Goal: Task Accomplishment & Management: Manage account settings

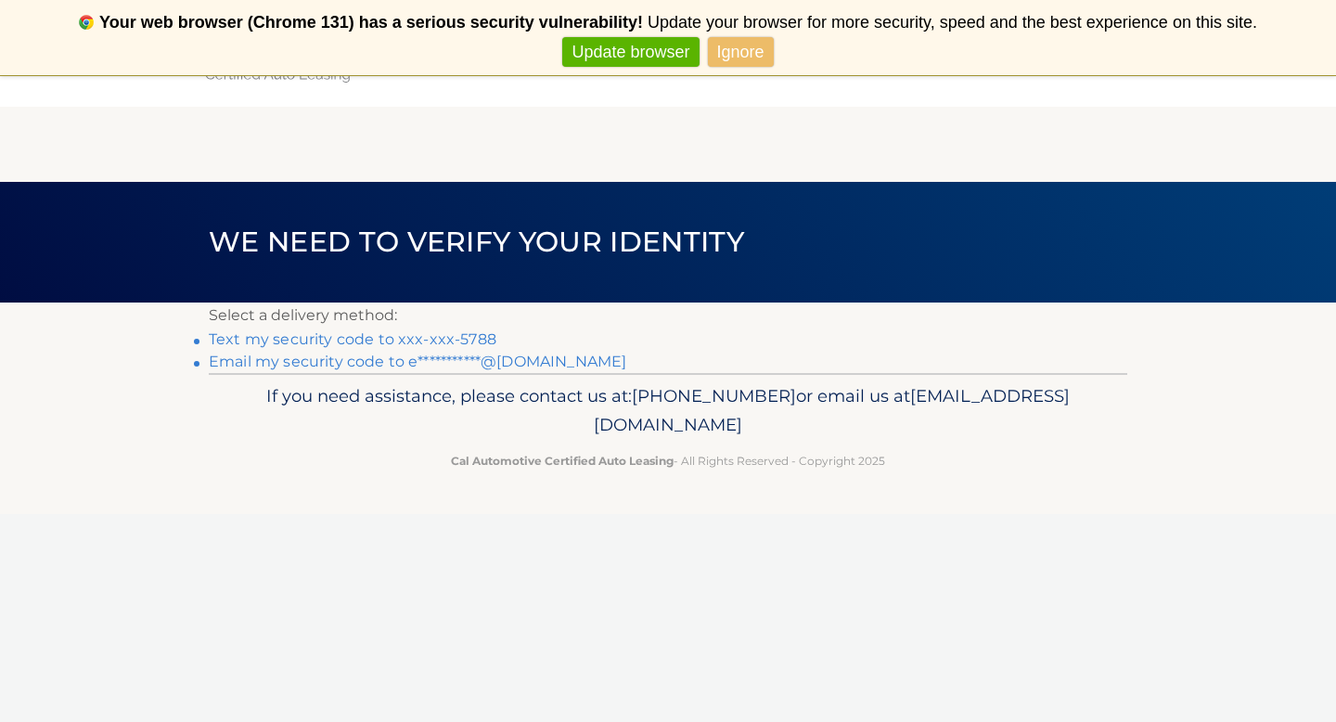
click at [459, 336] on link "Text my security code to xxx-xxx-5788" at bounding box center [353, 339] width 288 height 18
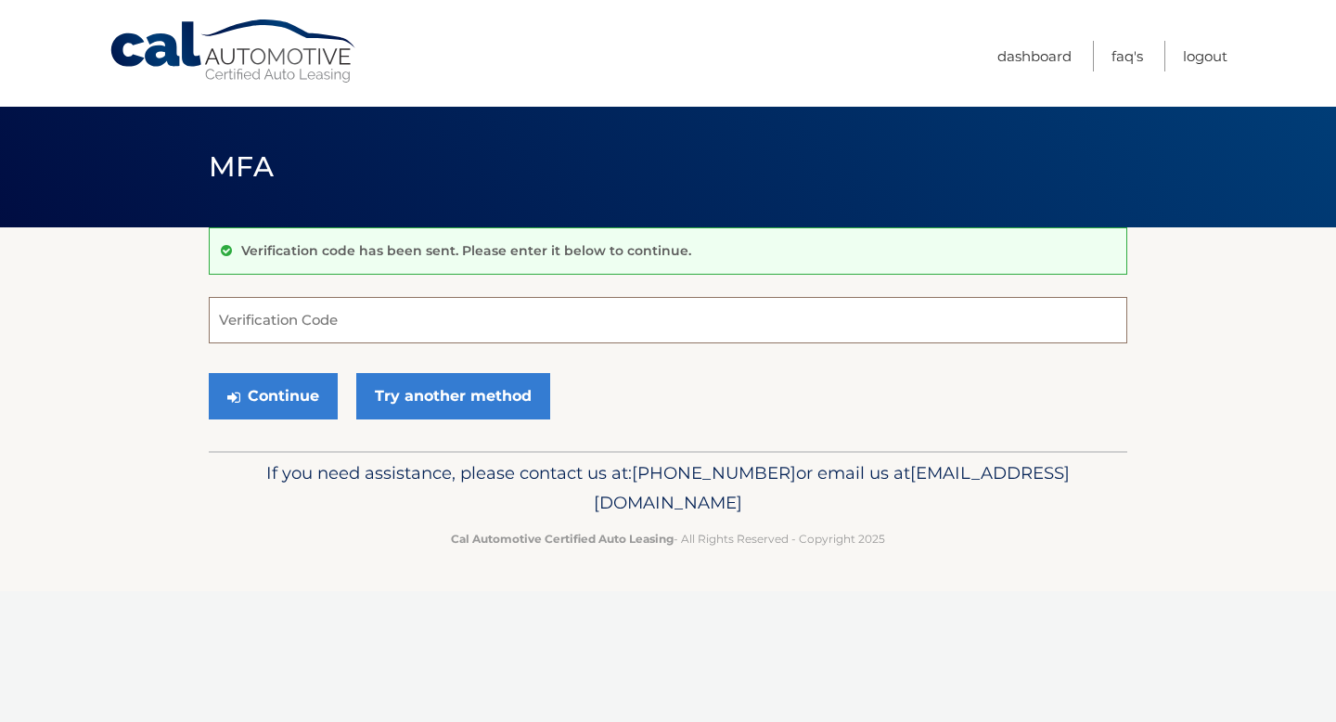
click at [459, 336] on input "Verification Code" at bounding box center [668, 320] width 919 height 46
type input "971962"
click at [311, 395] on button "Continue" at bounding box center [273, 396] width 129 height 46
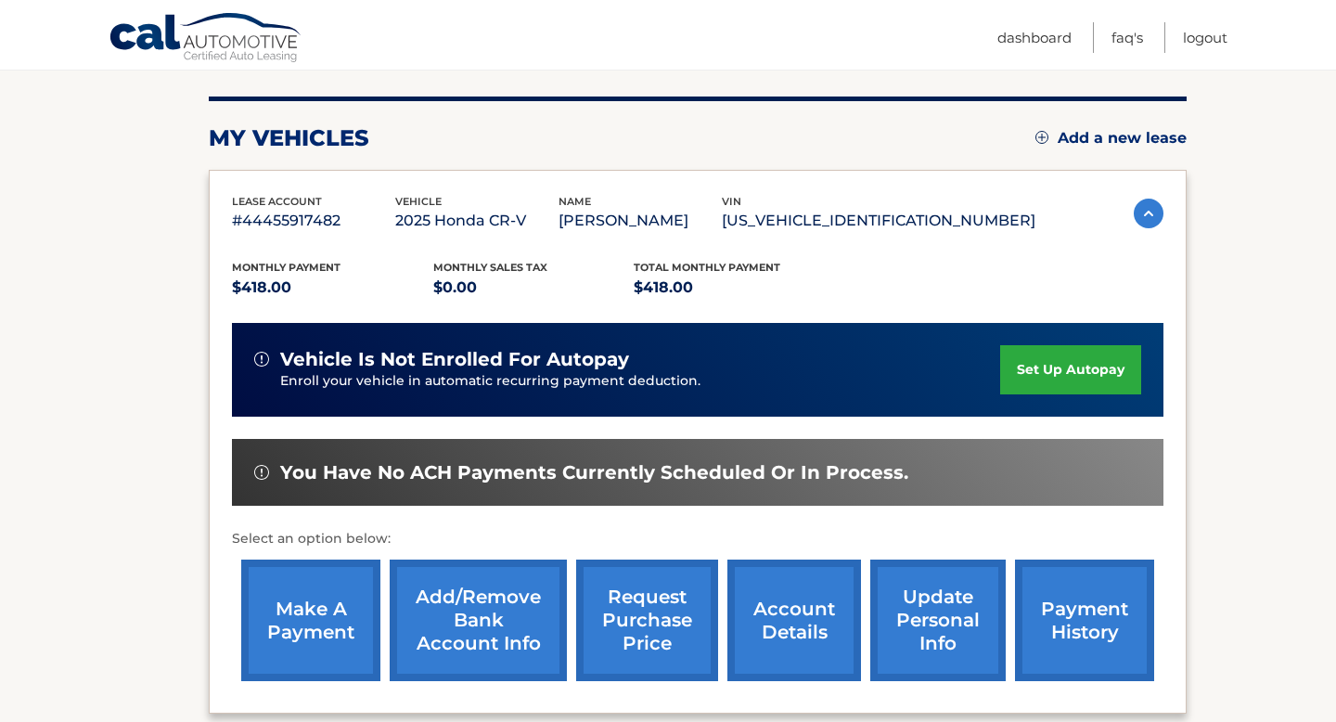
scroll to position [217, 0]
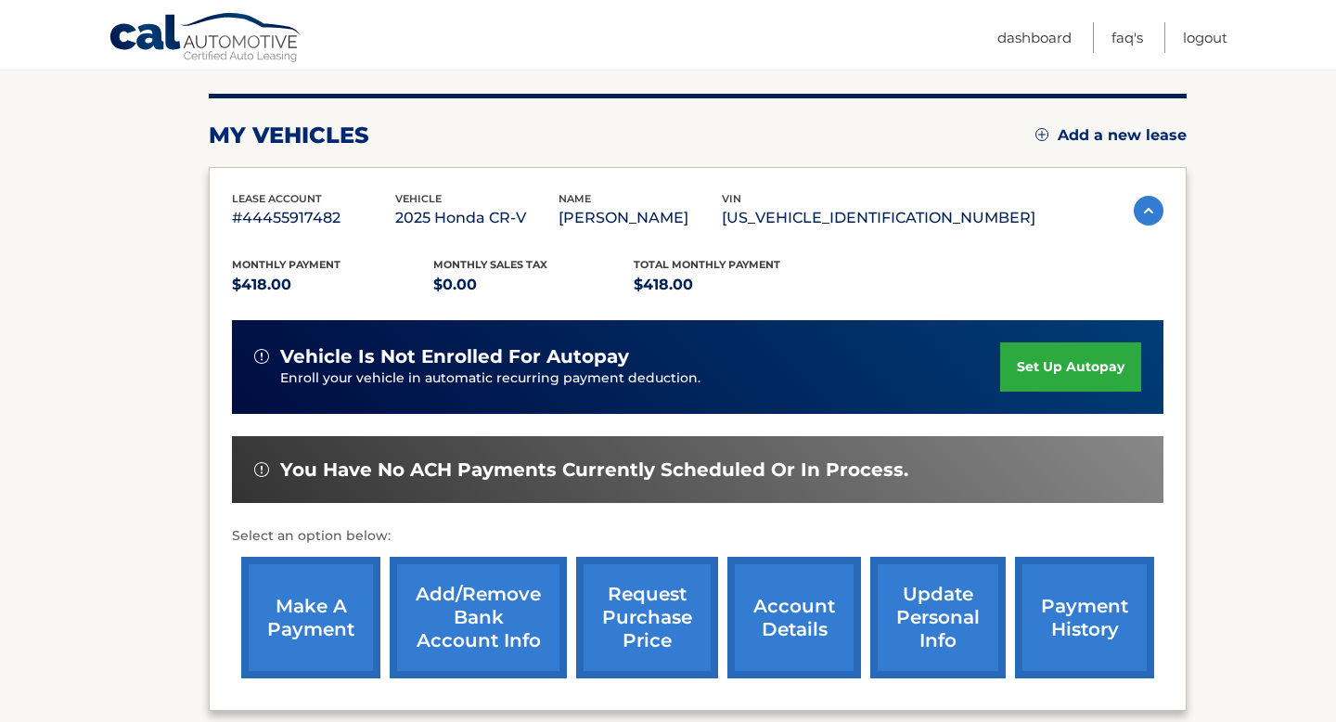
click at [307, 630] on link "make a payment" at bounding box center [310, 618] width 139 height 122
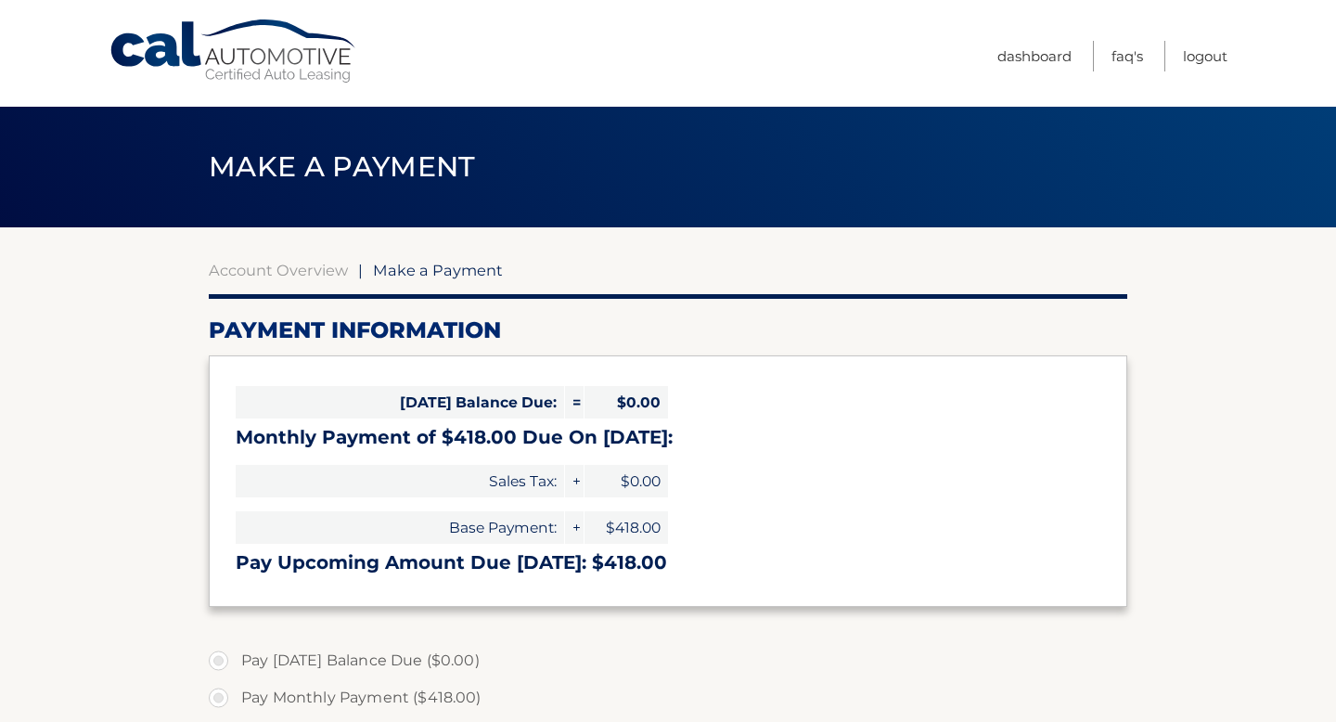
select select "NjJiNjU5NzEtZmU2Ni00MGYyLWI1NzctOTI0NTM2OWEwNTM0"
click at [640, 404] on span "$0.00" at bounding box center [627, 402] width 84 height 32
click at [624, 397] on span "$0.00" at bounding box center [627, 402] width 84 height 32
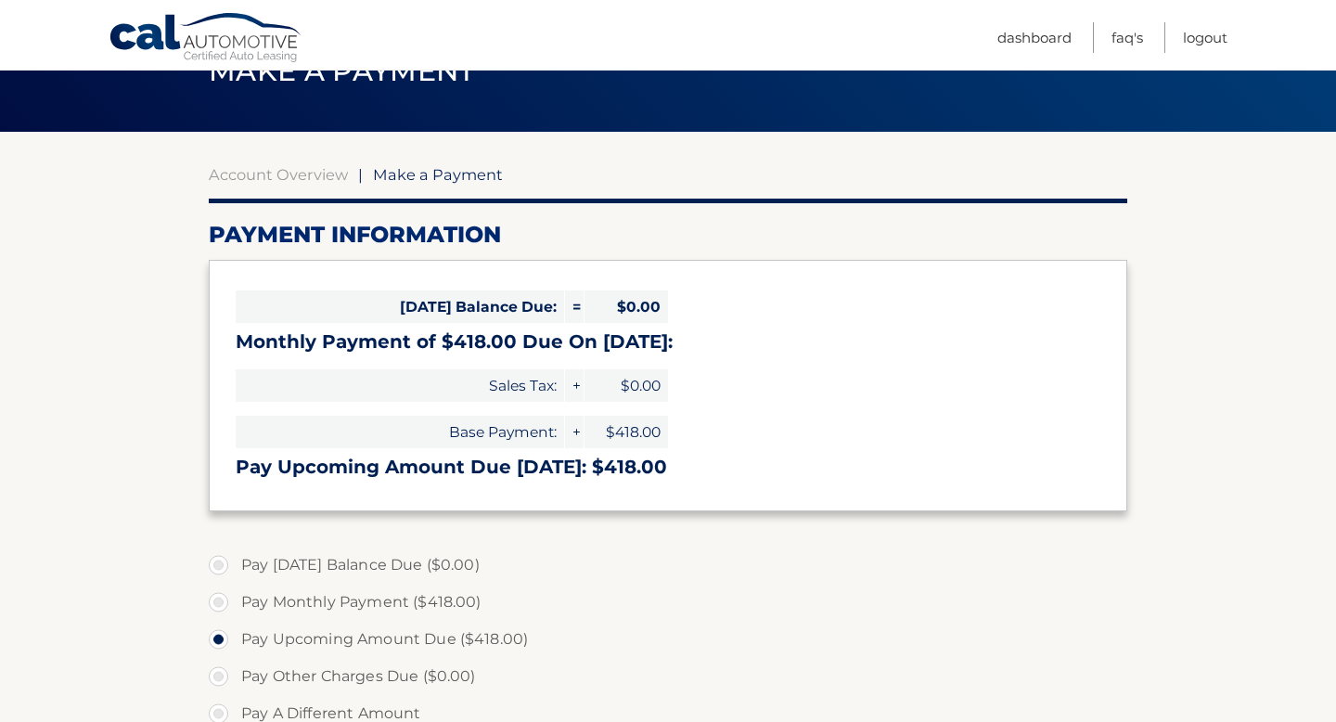
scroll to position [98, 0]
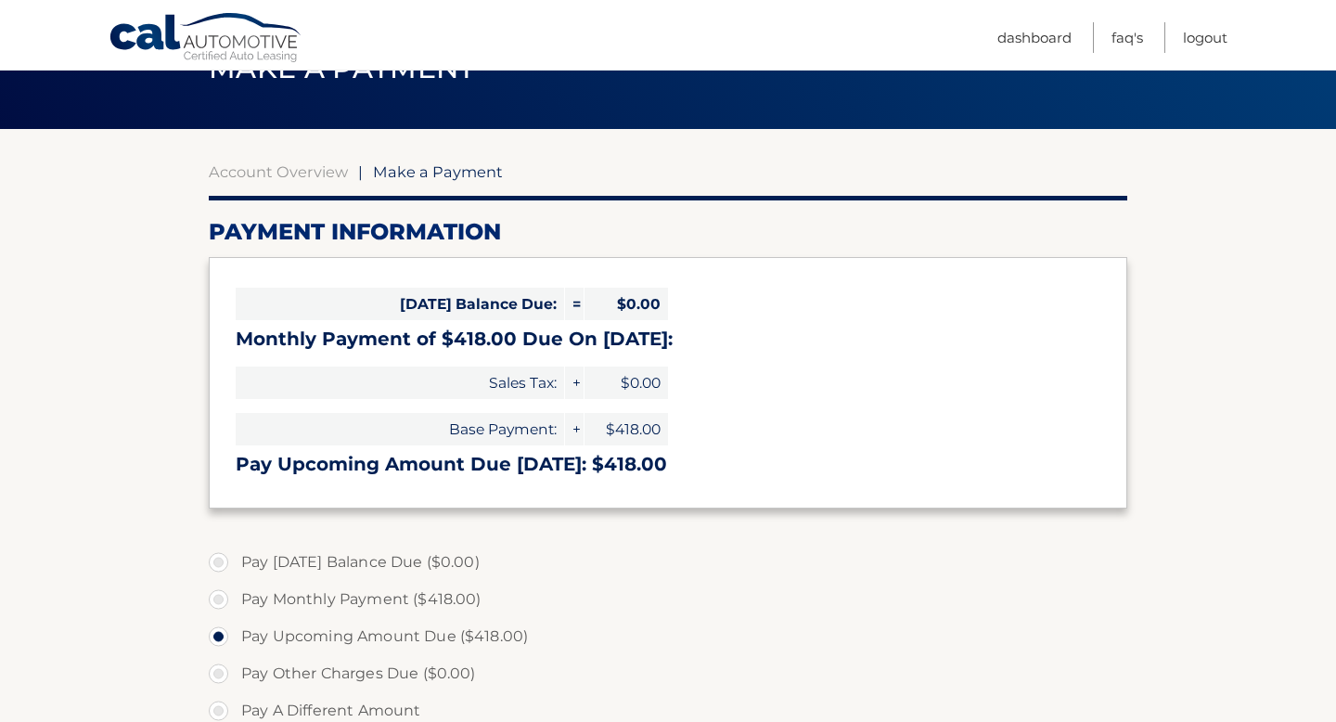
click at [523, 469] on h3 "Pay Upcoming Amount Due Sep 16: $418.00" at bounding box center [668, 464] width 865 height 23
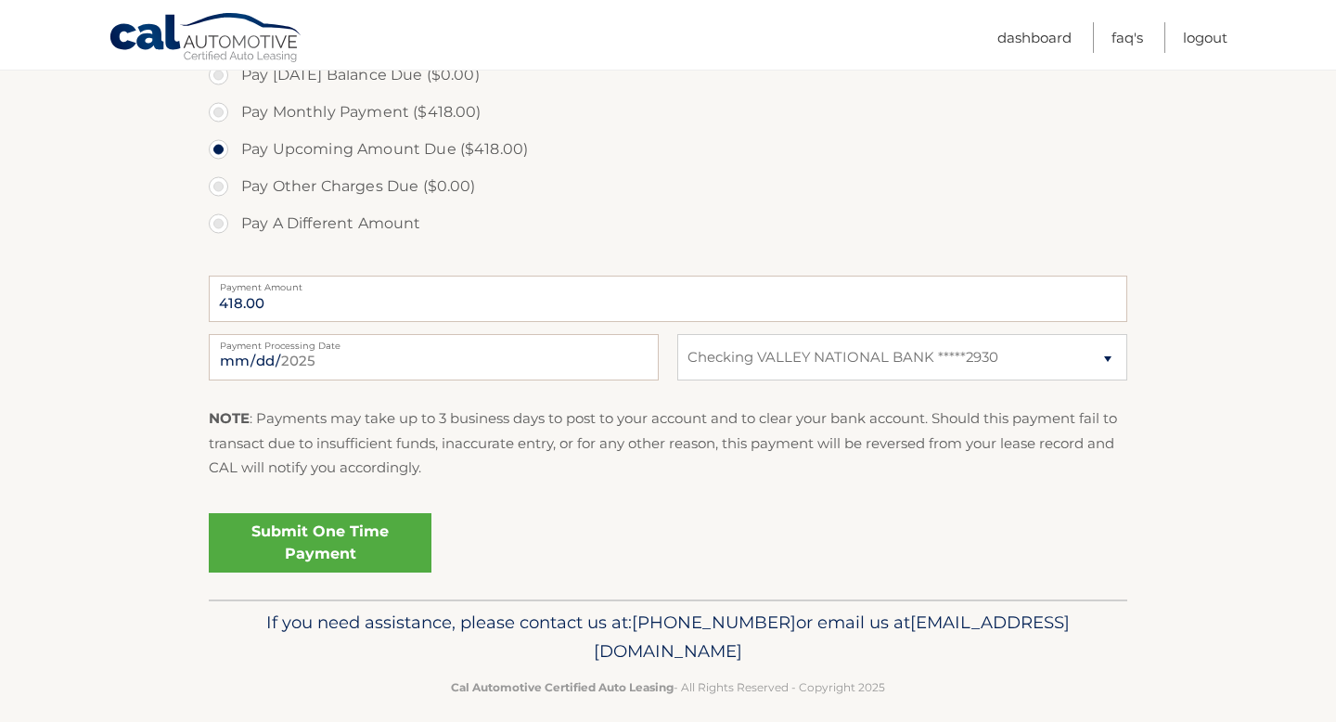
scroll to position [604, 0]
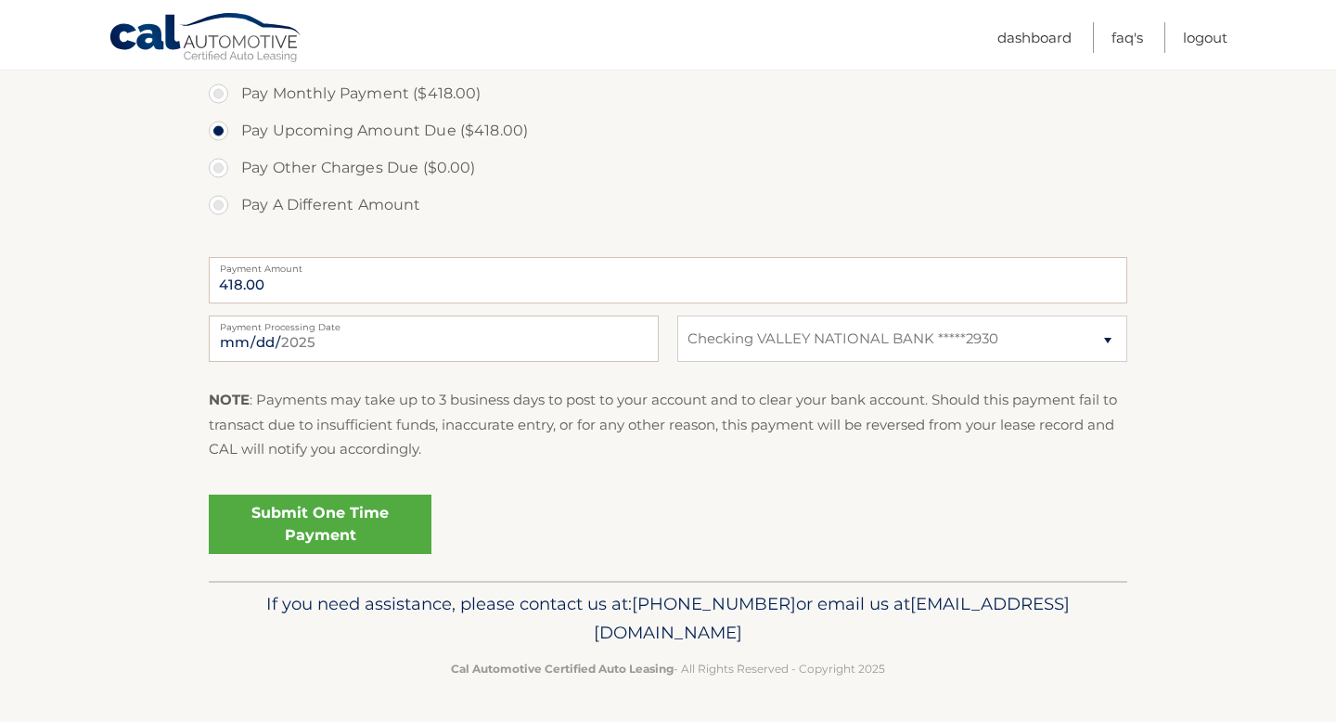
click at [308, 525] on link "Submit One Time Payment" at bounding box center [320, 524] width 223 height 59
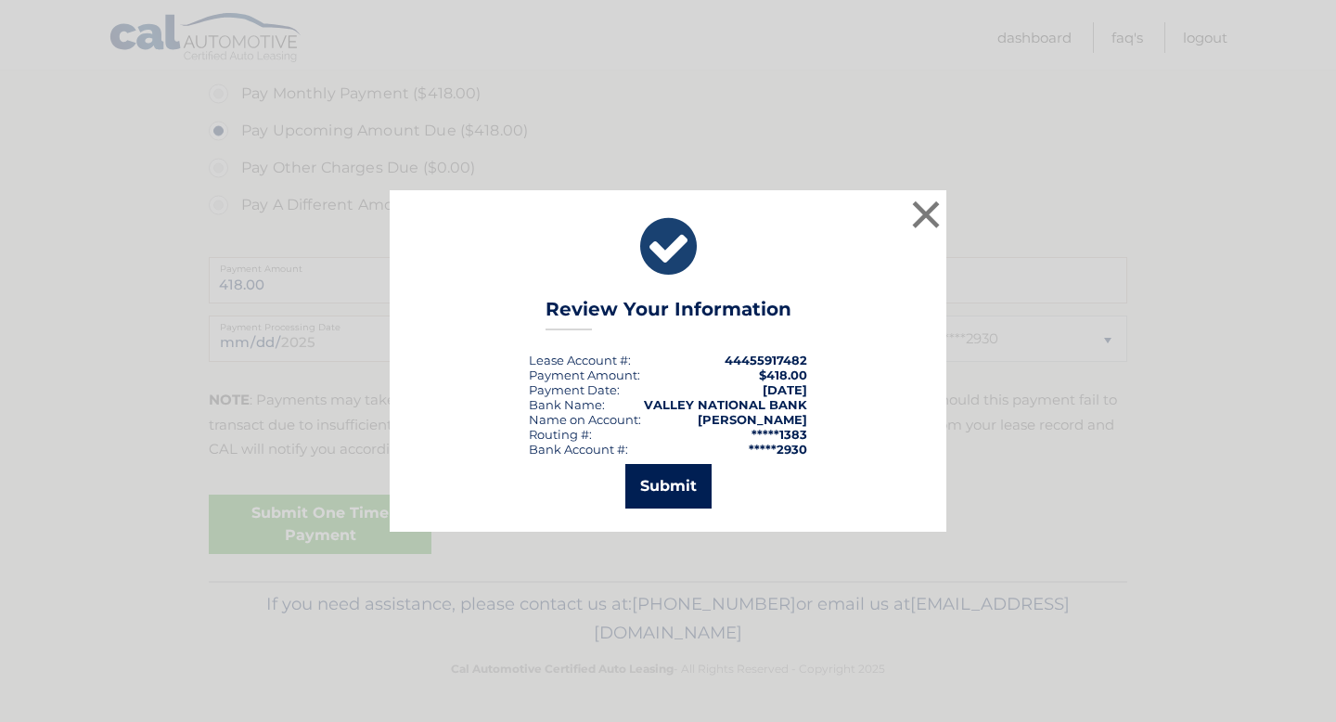
click at [651, 486] on button "Submit" at bounding box center [668, 486] width 86 height 45
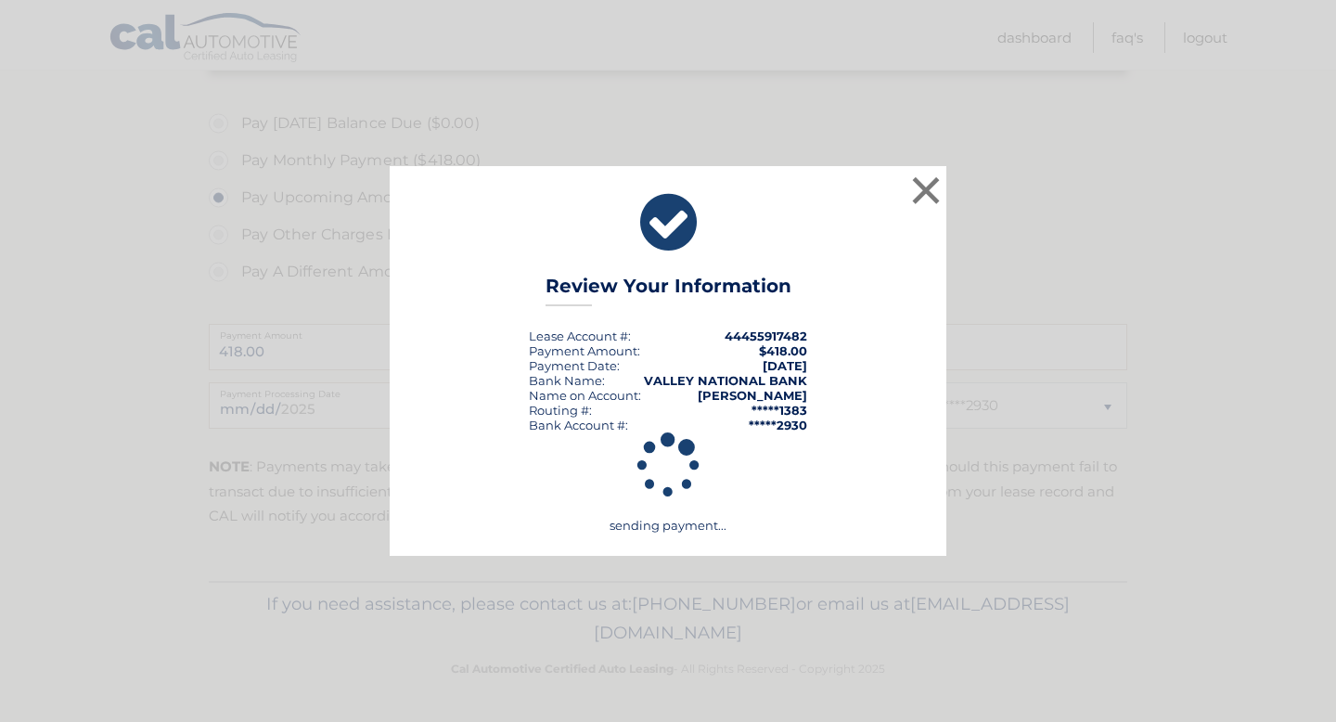
scroll to position [537, 0]
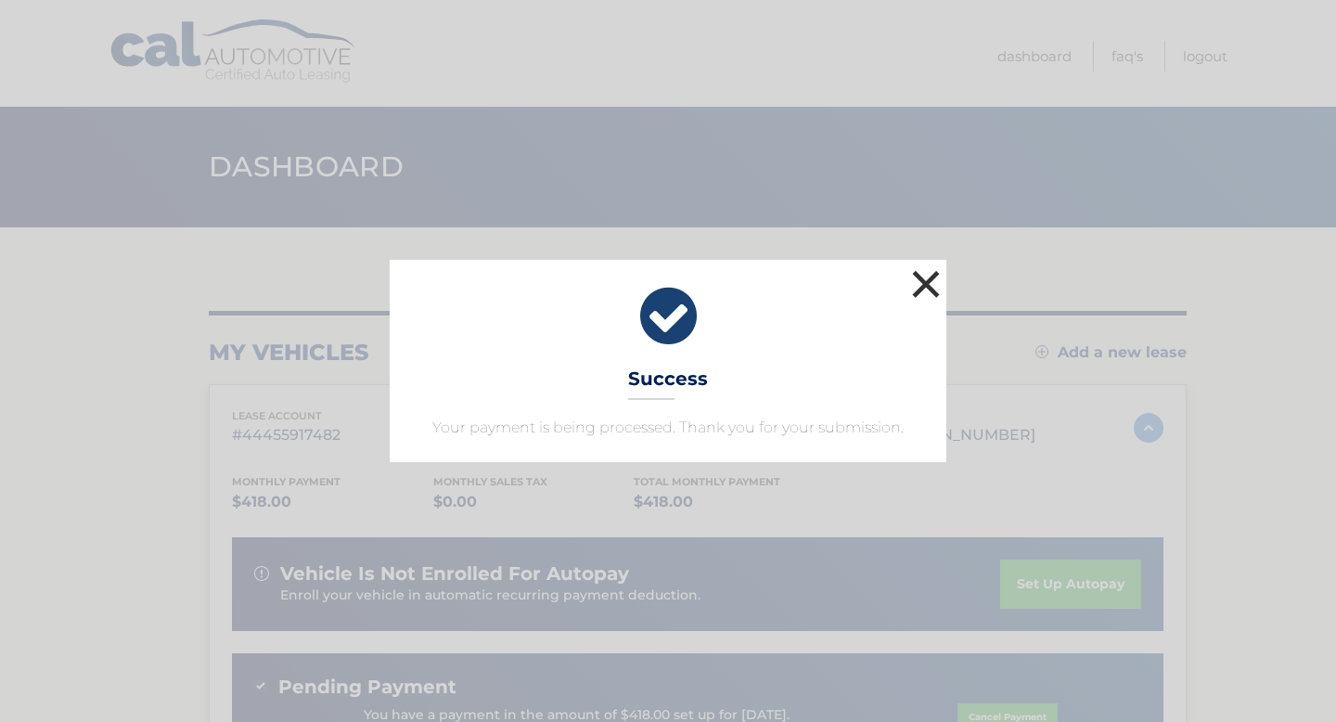
click at [919, 279] on button "×" at bounding box center [925, 283] width 37 height 37
